Goal: Task Accomplishment & Management: Manage account settings

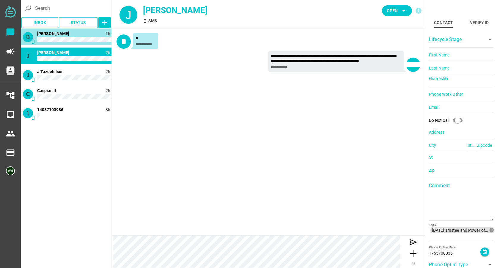
type input "14086050795"
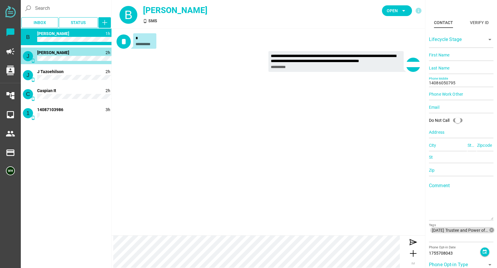
click at [59, 55] on span "[PERSON_NAME]" at bounding box center [53, 52] width 32 height 5
type input "14083151267"
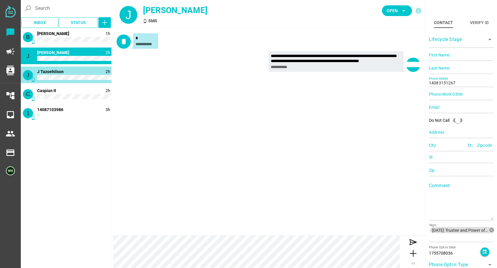
click at [56, 68] on div "J phone_android 2h J Tazoehilson" at bounding box center [66, 75] width 91 height 17
type input "14084831946"
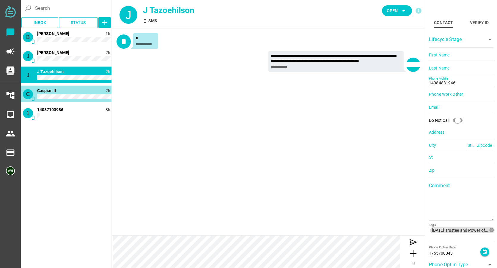
click at [55, 90] on span "Caspian It" at bounding box center [46, 90] width 19 height 5
type input "14087800900"
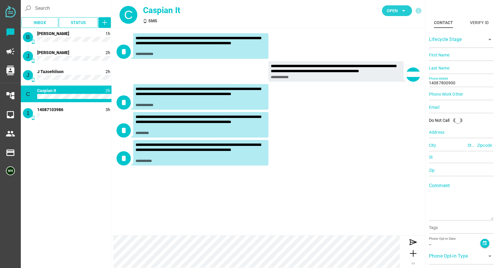
click at [388, 10] on span "Open" at bounding box center [392, 10] width 11 height 7
click at [387, 67] on div "Closed" at bounding box center [394, 66] width 25 height 5
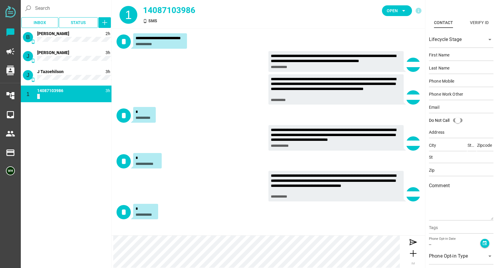
click at [195, 77] on div "**********" at bounding box center [268, 90] width 304 height 33
click at [396, 7] on span "Open" at bounding box center [392, 10] width 11 height 7
click at [390, 62] on div "Closed" at bounding box center [394, 66] width 25 height 10
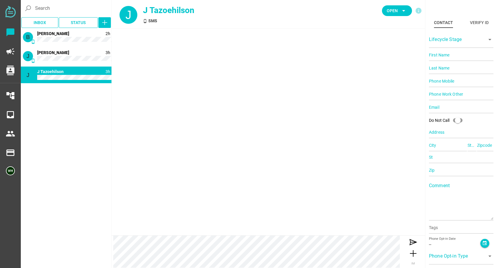
type input "14084831946"
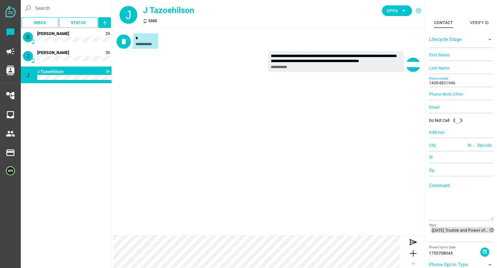
click at [140, 103] on div "**********" at bounding box center [268, 132] width 313 height 207
click at [403, 12] on icon "arrow_drop_down" at bounding box center [403, 10] width 7 height 7
click at [387, 66] on div "Closed" at bounding box center [394, 66] width 25 height 5
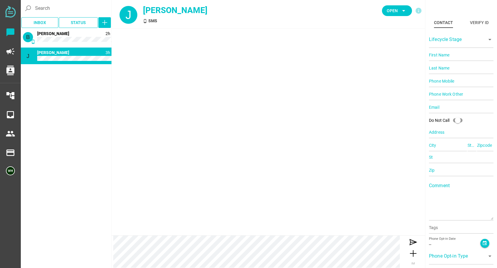
type input "14083151267"
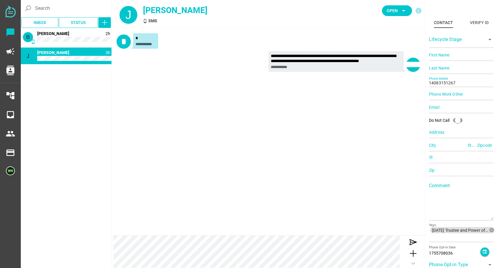
click at [163, 72] on div "**********" at bounding box center [268, 62] width 304 height 23
click at [400, 8] on icon "arrow_drop_down" at bounding box center [403, 10] width 7 height 7
click at [391, 64] on div "Closed" at bounding box center [394, 66] width 25 height 5
type input "14086050795"
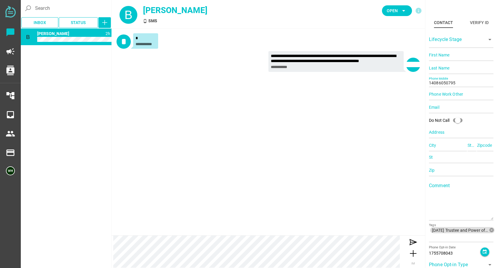
click at [194, 97] on div "**********" at bounding box center [268, 132] width 313 height 207
click at [392, 12] on span "Open" at bounding box center [392, 10] width 11 height 7
click at [390, 61] on div "Closed" at bounding box center [394, 66] width 25 height 10
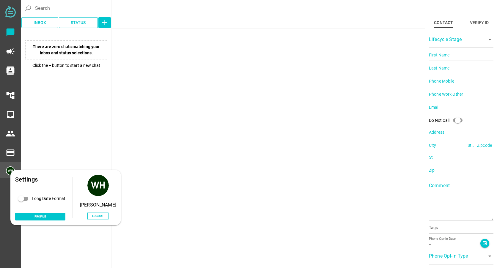
click at [8, 174] on img at bounding box center [10, 170] width 9 height 9
click at [98, 216] on span "Logout" at bounding box center [98, 215] width 12 height 5
